Goal: Task Accomplishment & Management: Manage account settings

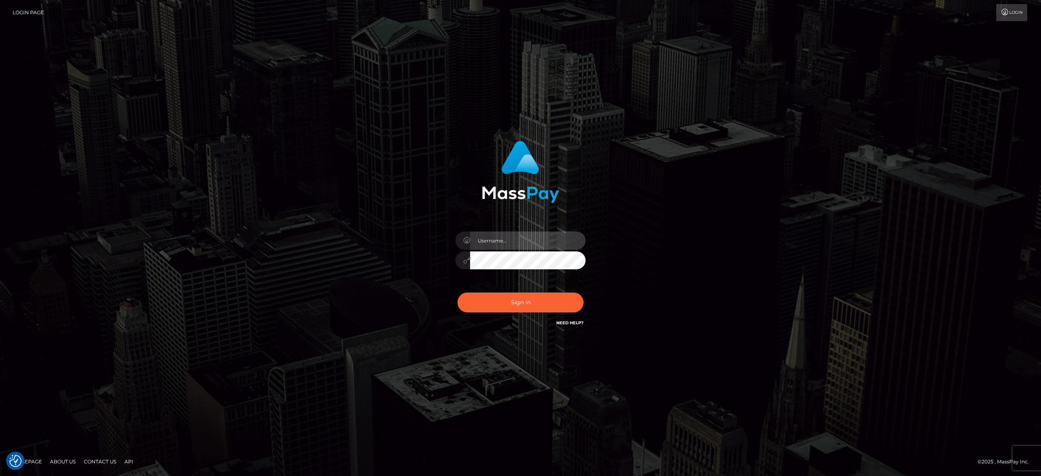
type input "alexandra.barbu"
click at [512, 298] on button "Sign in" at bounding box center [520, 302] width 126 height 20
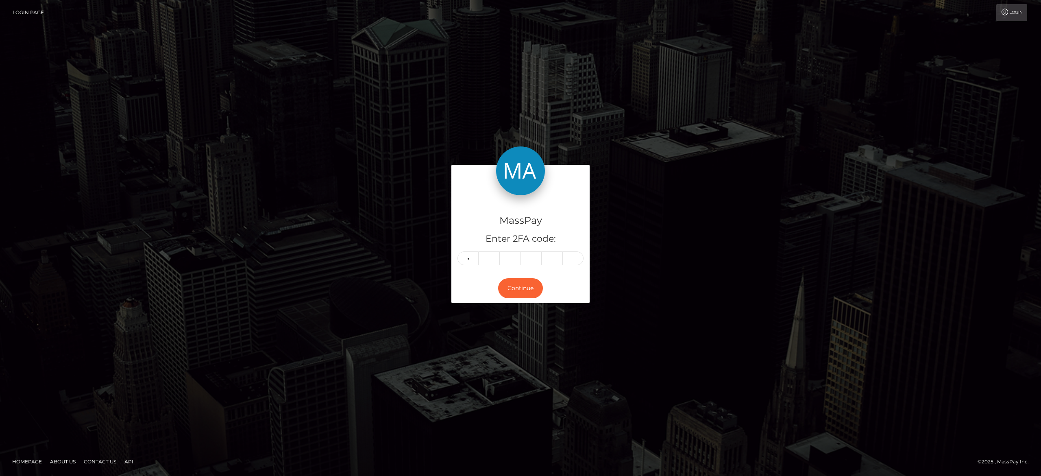
type input "5"
type input "1"
type input "5"
type input "7"
type input "1"
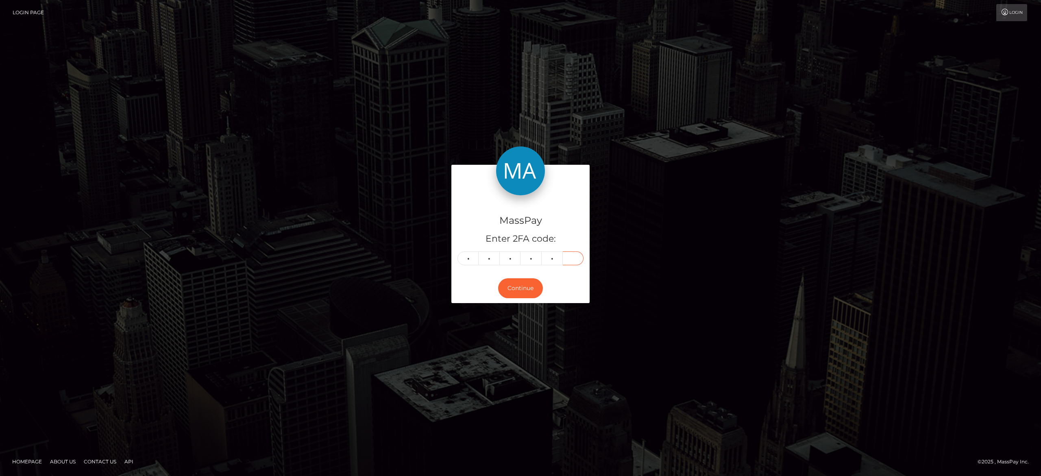
type input "7"
